Goal: Find specific fact: Find specific fact

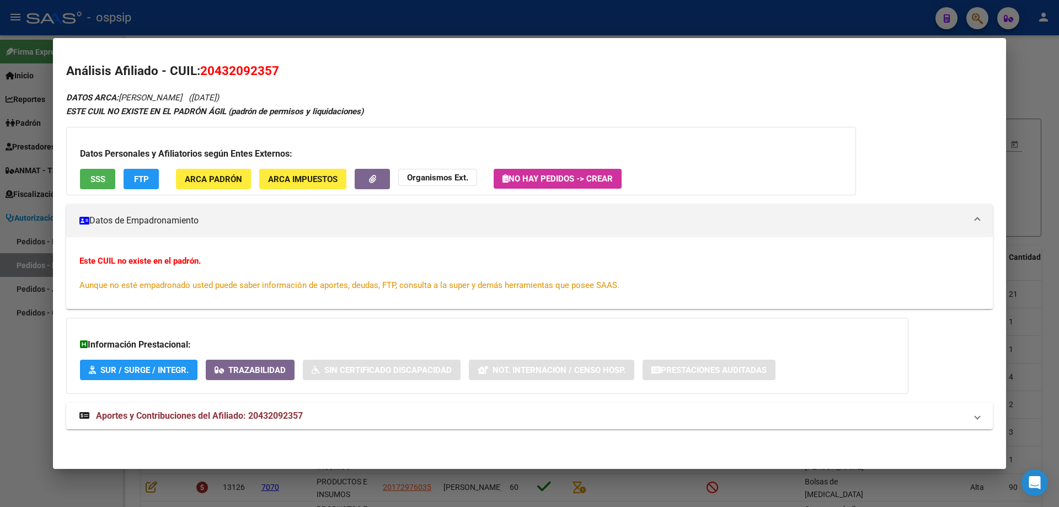
drag, startPoint x: 1058, startPoint y: 77, endPoint x: 797, endPoint y: 56, distance: 261.7
click at [1051, 77] on div at bounding box center [529, 253] width 1059 height 507
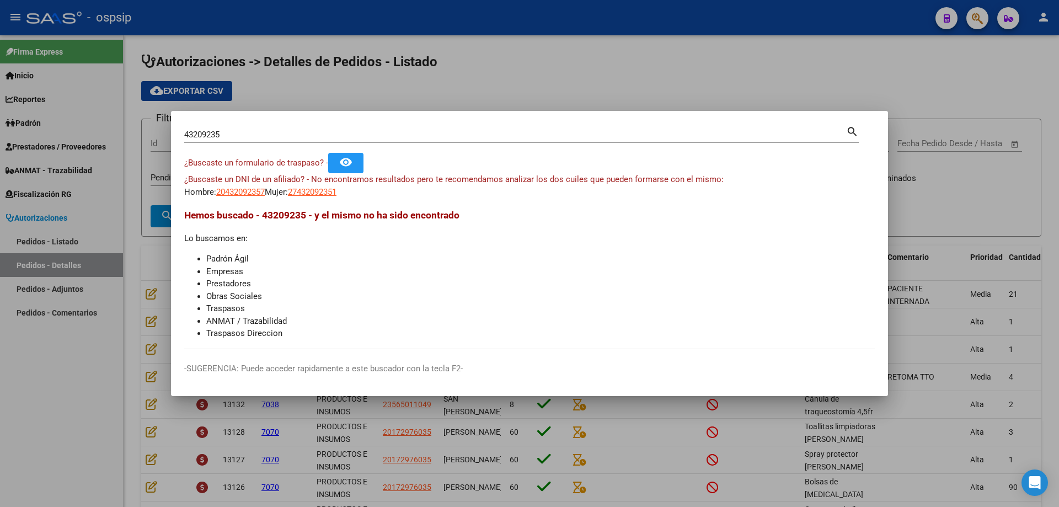
click at [465, 141] on div "43209235 Buscar (apellido, dni, cuil, nro traspaso, cuit, obra social)" at bounding box center [515, 134] width 662 height 17
click at [462, 137] on input "43209235" at bounding box center [515, 135] width 662 height 10
type input "31264410"
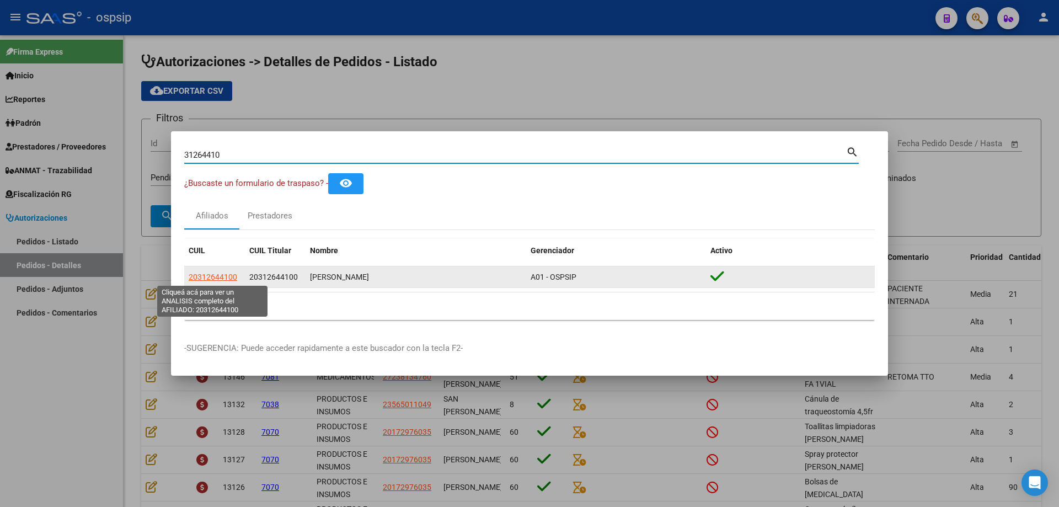
click at [198, 275] on span "20312644100" at bounding box center [213, 276] width 49 height 9
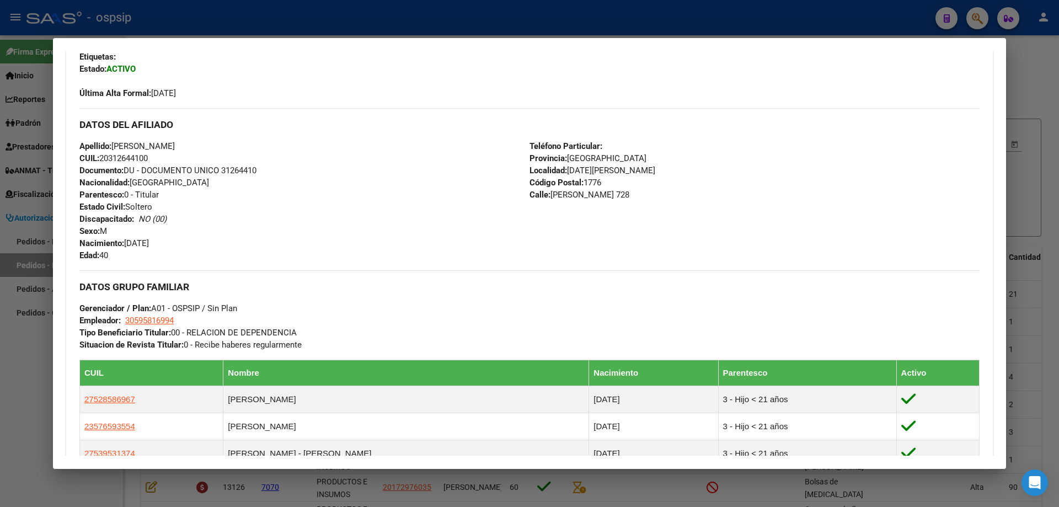
scroll to position [386, 0]
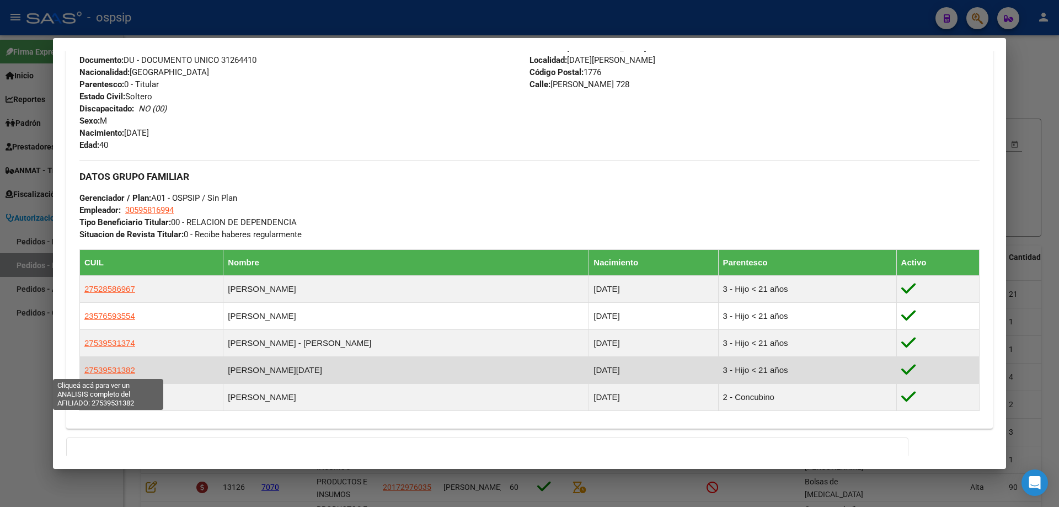
click at [106, 367] on span "27539531382" at bounding box center [109, 369] width 51 height 9
type textarea "27539531382"
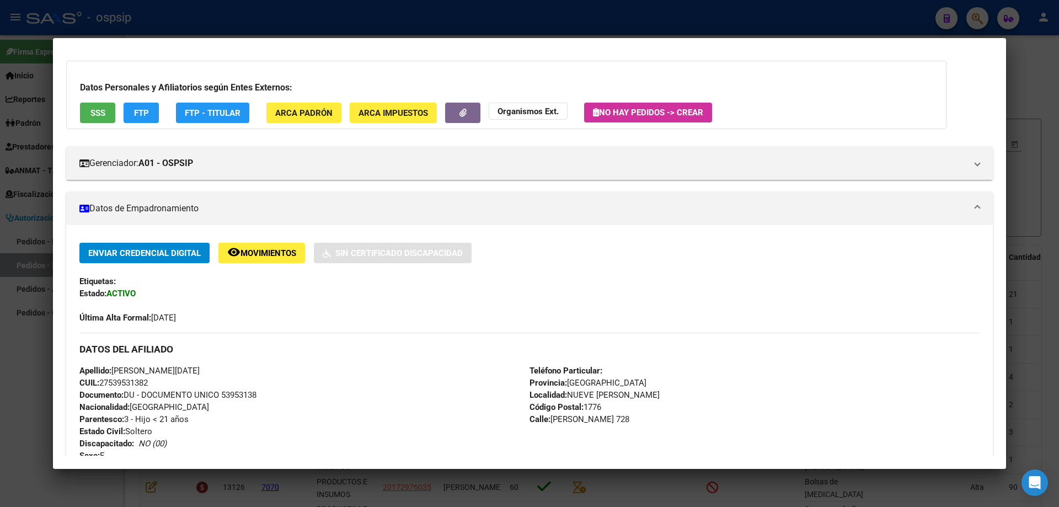
scroll to position [110, 0]
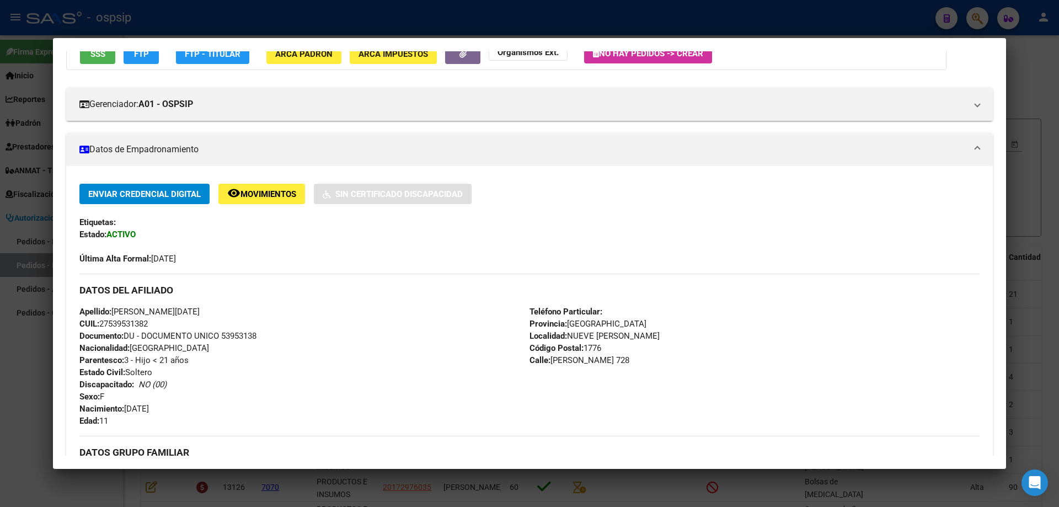
drag, startPoint x: 156, startPoint y: 325, endPoint x: 103, endPoint y: 326, distance: 52.9
click at [103, 326] on div "Apellido: [PERSON_NAME][DATE] CUIL: 27539531382 Documento: DU - DOCUMENTO UNICO…" at bounding box center [304, 366] width 450 height 121
copy span "27539531382"
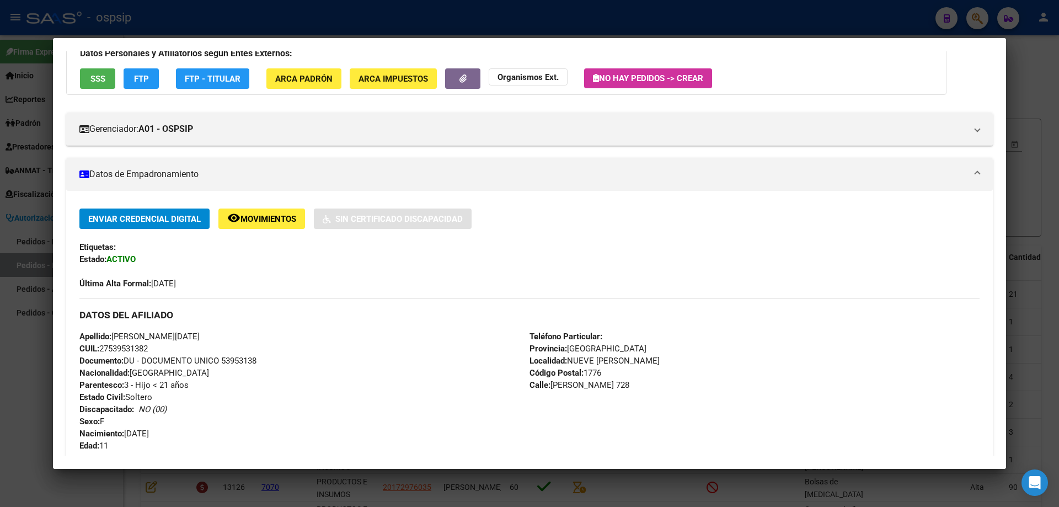
scroll to position [0, 0]
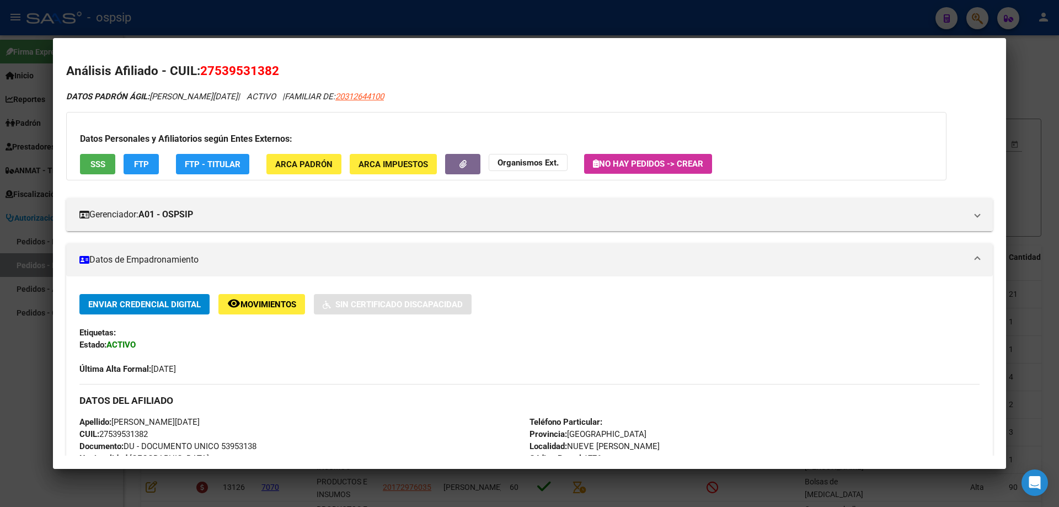
click at [1057, 72] on div at bounding box center [529, 253] width 1059 height 507
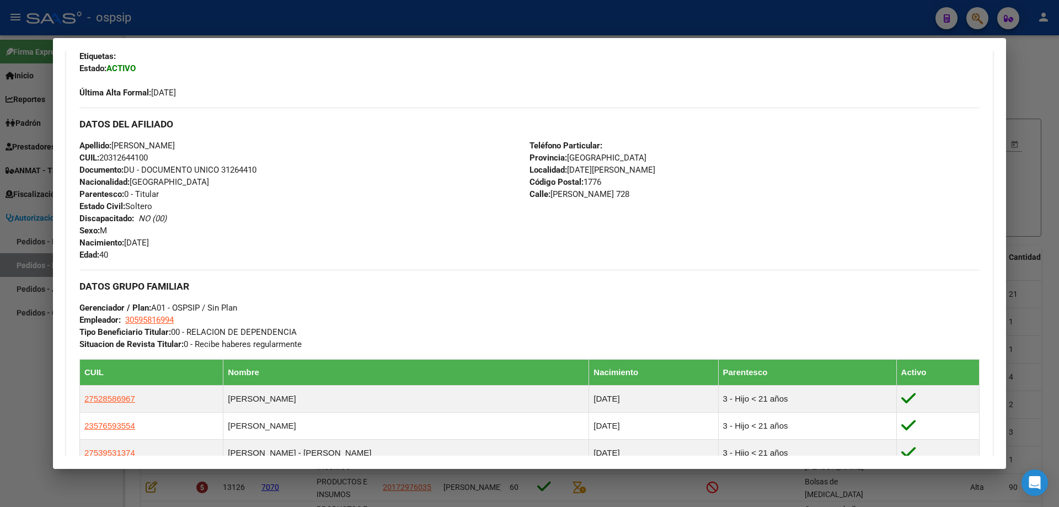
scroll to position [386, 0]
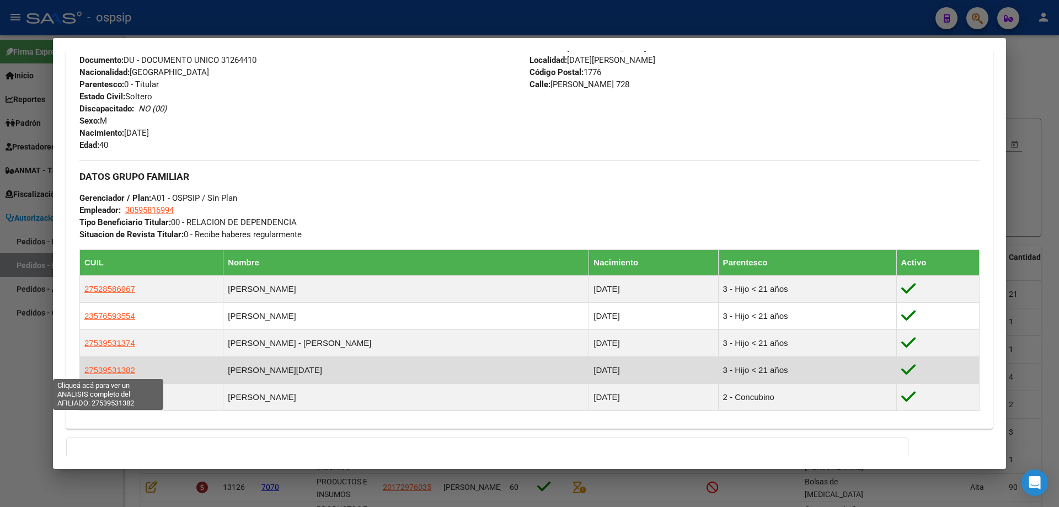
click at [106, 371] on span "27539531382" at bounding box center [109, 369] width 51 height 9
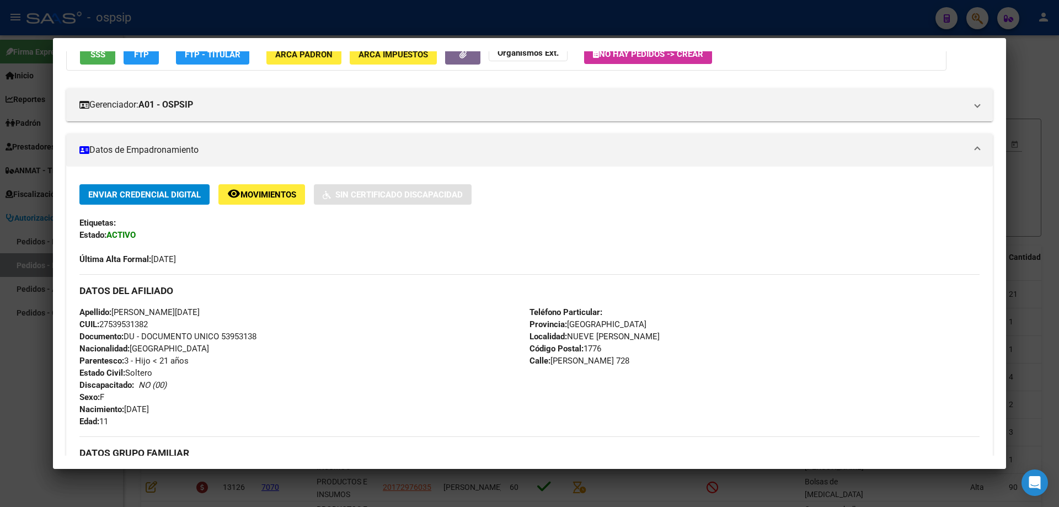
scroll to position [110, 0]
click at [243, 335] on span "Documento: DU - DOCUMENTO UNICO 53953138" at bounding box center [167, 336] width 177 height 10
copy span "53953138"
